Goal: Find specific page/section: Find specific page/section

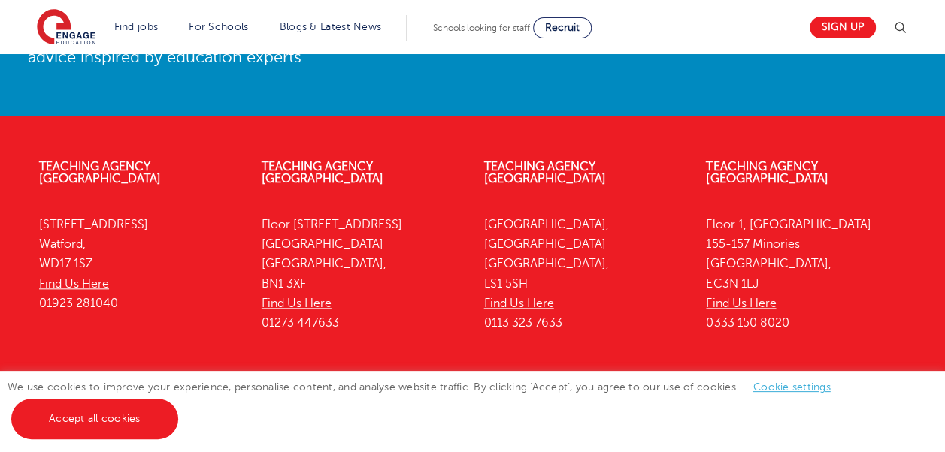
scroll to position [3488, 0]
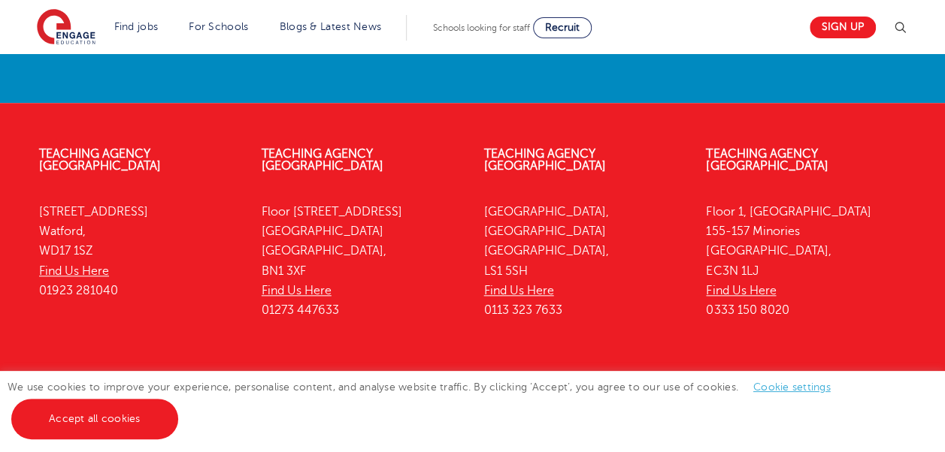
click at [770, 382] on link "Cookie settings" at bounding box center [791, 387] width 77 height 11
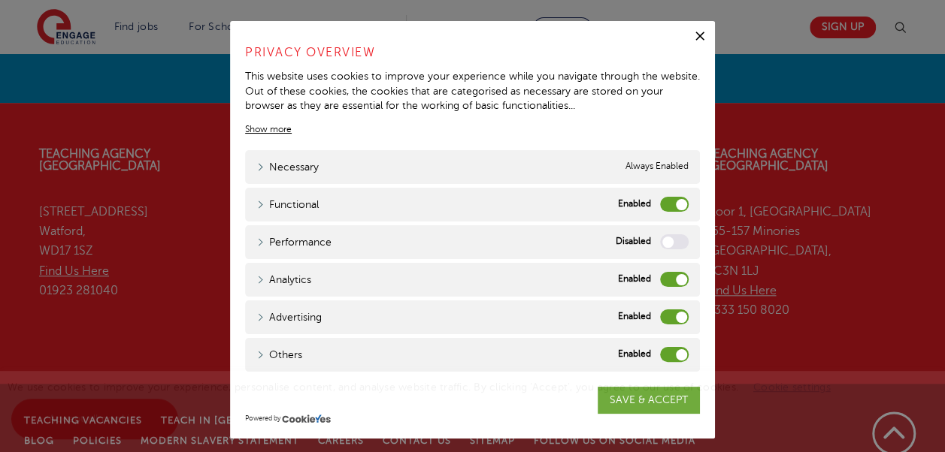
click at [669, 286] on label "Analytics" at bounding box center [674, 279] width 29 height 15
click at [0, 0] on input "Analytics" at bounding box center [0, 0] width 0 height 0
click at [669, 313] on label "Advertising" at bounding box center [674, 317] width 29 height 15
click at [0, 0] on input "Advertising" at bounding box center [0, 0] width 0 height 0
click at [667, 349] on label "Others" at bounding box center [674, 354] width 29 height 15
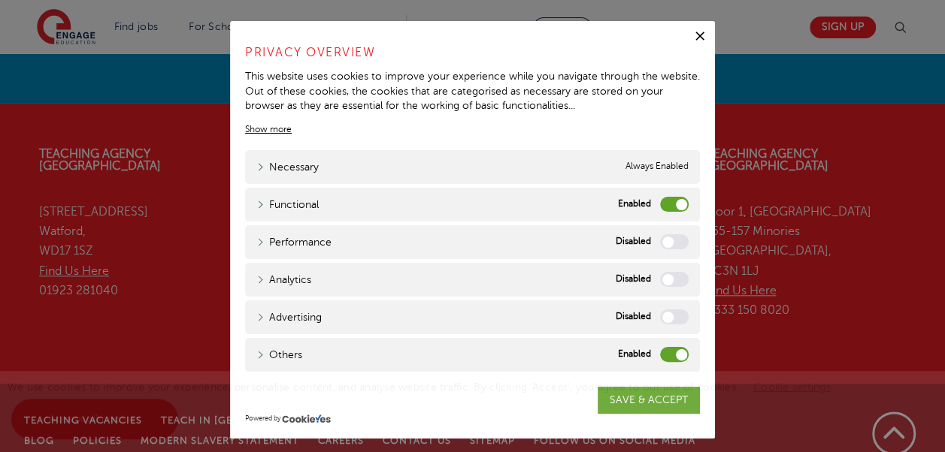
click at [0, 0] on input "Others" at bounding box center [0, 0] width 0 height 0
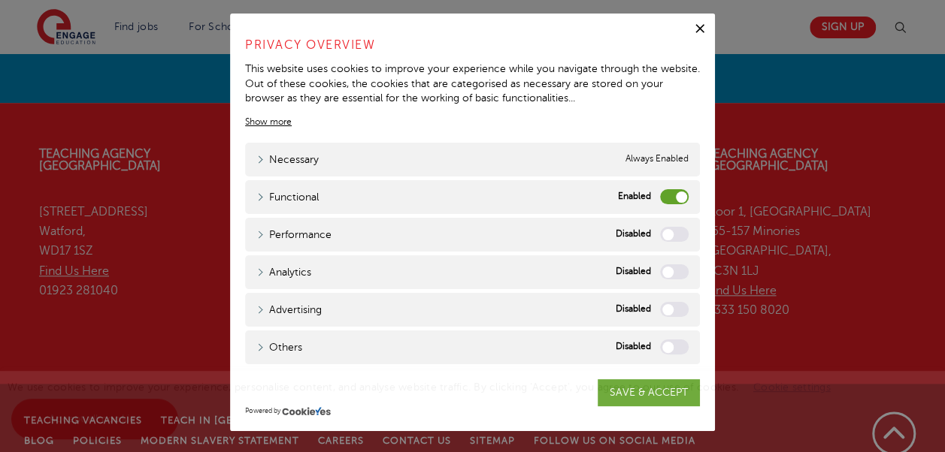
click at [628, 380] on div "We use cookies to improve your experience, personalise content, and analyse web…" at bounding box center [472, 411] width 945 height 81
click at [625, 399] on div "We use cookies to improve your experience, personalise content, and analyse web…" at bounding box center [472, 411] width 945 height 81
click at [642, 389] on span "We use cookies to improve your experience, personalise content, and analyse web…" at bounding box center [427, 403] width 838 height 43
click at [655, 392] on span "We use cookies to improve your experience, personalise content, and analyse web…" at bounding box center [427, 403] width 838 height 43
click at [601, 387] on span "We use cookies to improve your experience, personalise content, and analyse web…" at bounding box center [427, 403] width 838 height 43
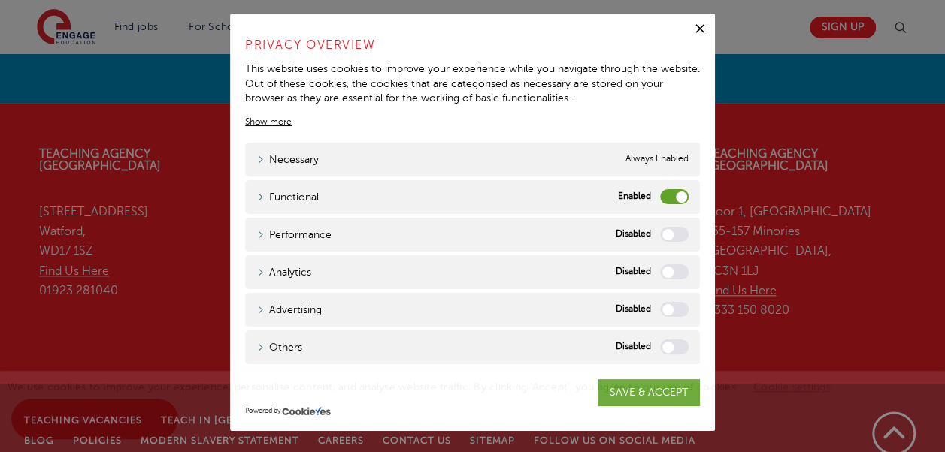
scroll to position [0, 0]
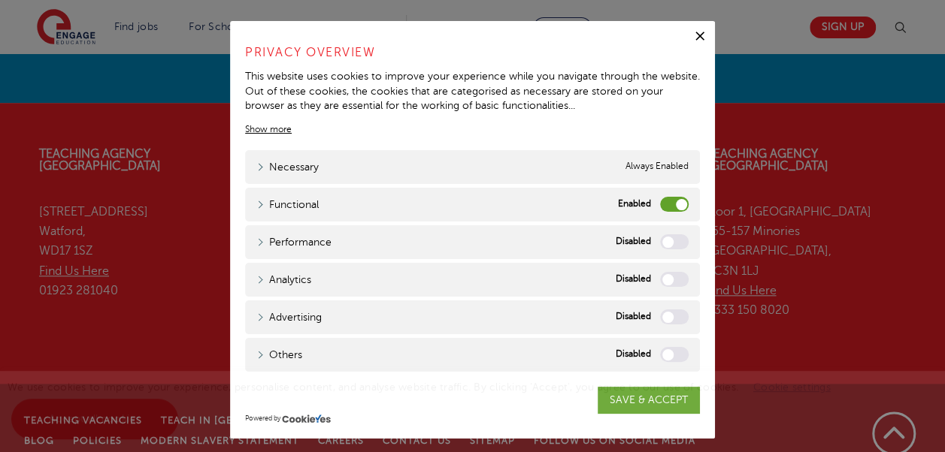
click at [676, 239] on label "Performance" at bounding box center [674, 242] width 29 height 15
click at [0, 0] on input "Performance" at bounding box center [0, 0] width 0 height 0
click at [669, 238] on label "Performance" at bounding box center [674, 242] width 29 height 15
click at [0, 0] on input "Performance" at bounding box center [0, 0] width 0 height 0
click at [655, 400] on div "We use cookies to improve your experience, personalise content, and analyse web…" at bounding box center [472, 411] width 945 height 81
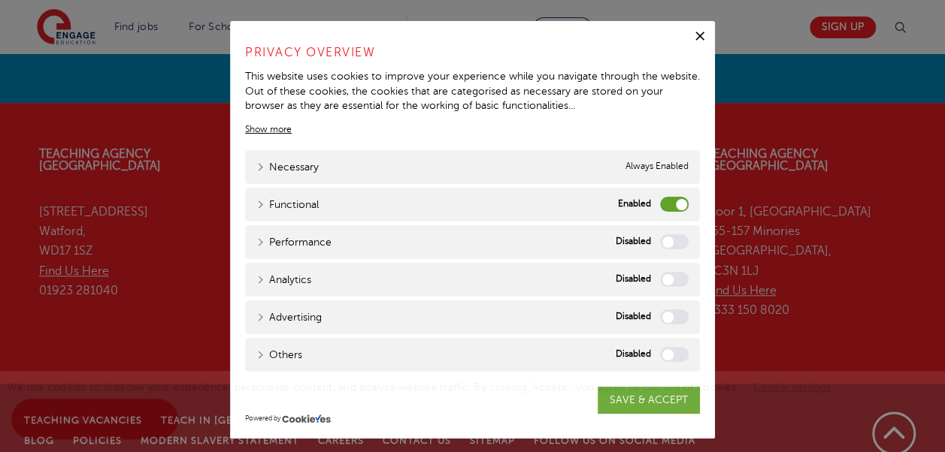
click at [655, 400] on div "We use cookies to improve your experience, personalise content, and analyse web…" at bounding box center [472, 411] width 945 height 81
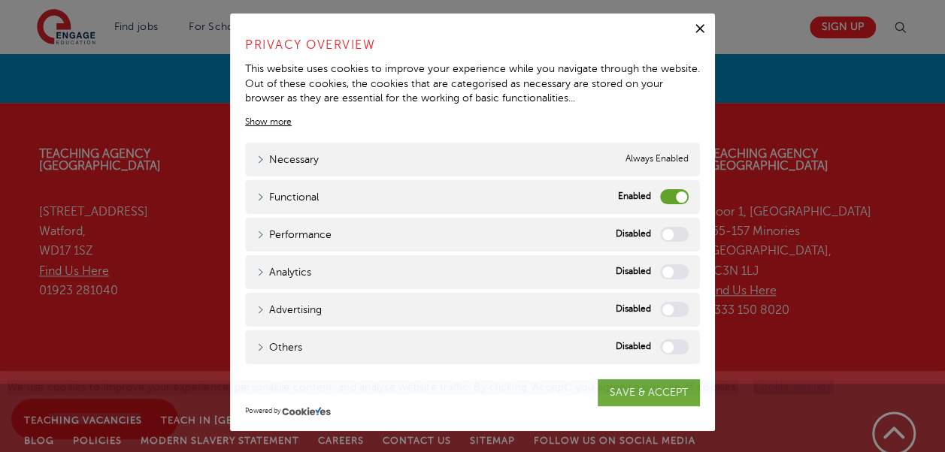
drag, startPoint x: 655, startPoint y: 400, endPoint x: 546, endPoint y: 421, distance: 111.7
click at [546, 421] on div "We use cookies to improve your experience, personalise content, and analyse web…" at bounding box center [472, 411] width 945 height 81
click at [633, 395] on div "We use cookies to improve your experience, personalise content, and analyse web…" at bounding box center [472, 411] width 945 height 81
click at [692, 25] on icon "button" at bounding box center [699, 28] width 15 height 15
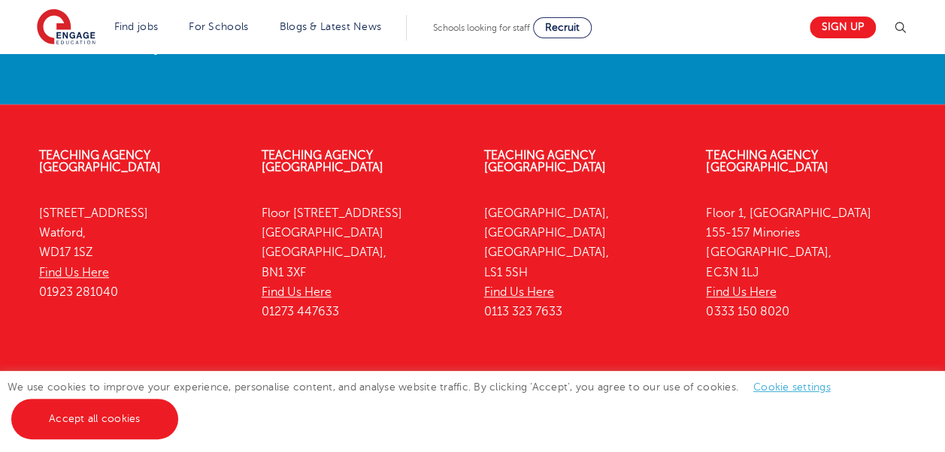
scroll to position [3488, 0]
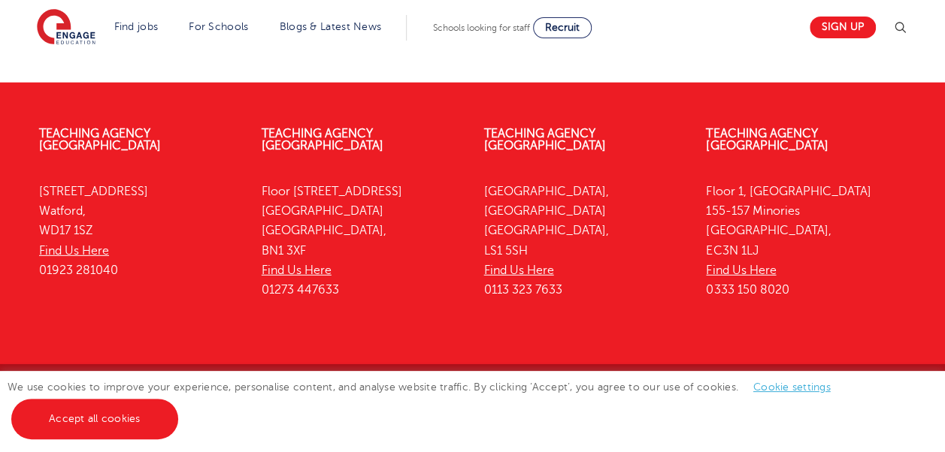
scroll to position [2092, 0]
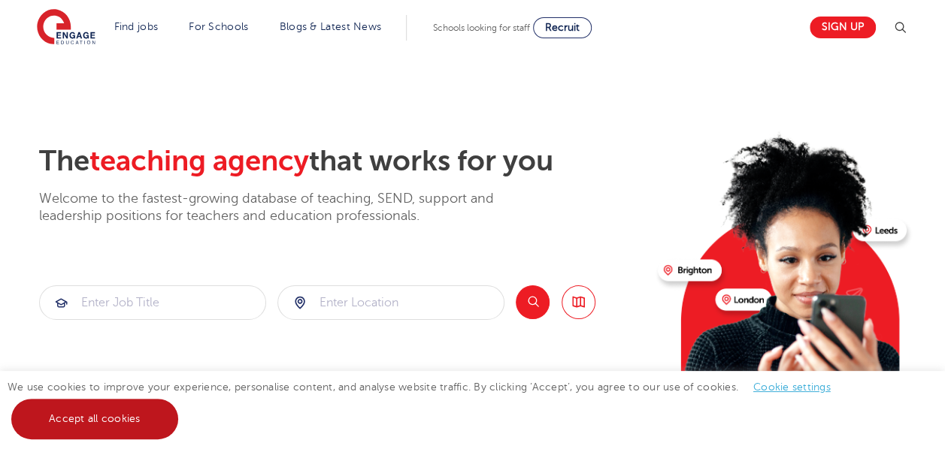
click at [159, 430] on link "Accept all cookies" at bounding box center [94, 419] width 167 height 41
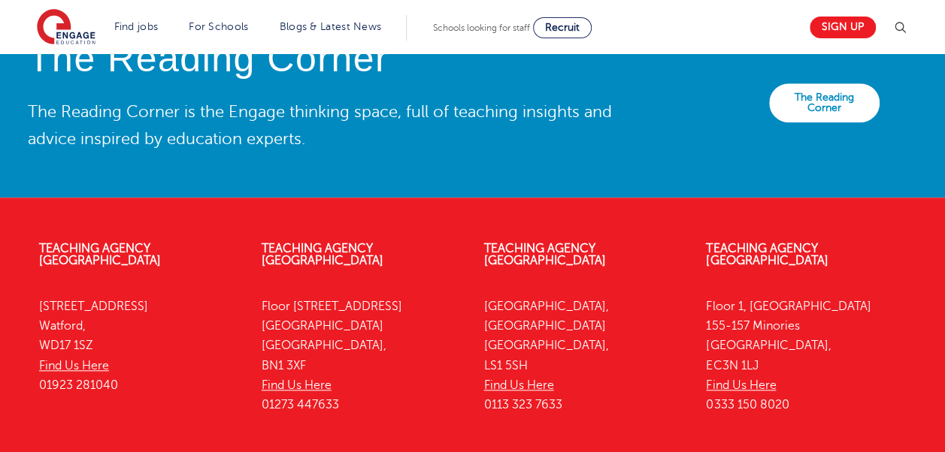
scroll to position [3488, 0]
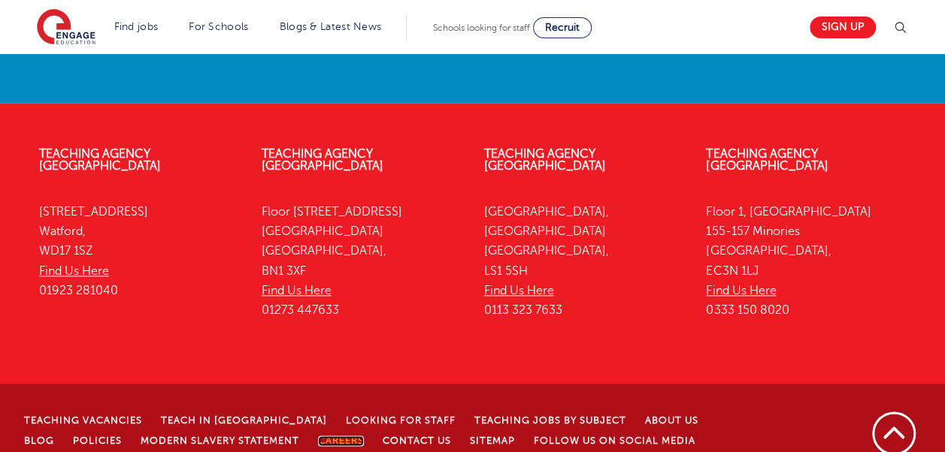
click at [318, 436] on link "Careers" at bounding box center [341, 441] width 46 height 11
